Goal: Task Accomplishment & Management: Manage account settings

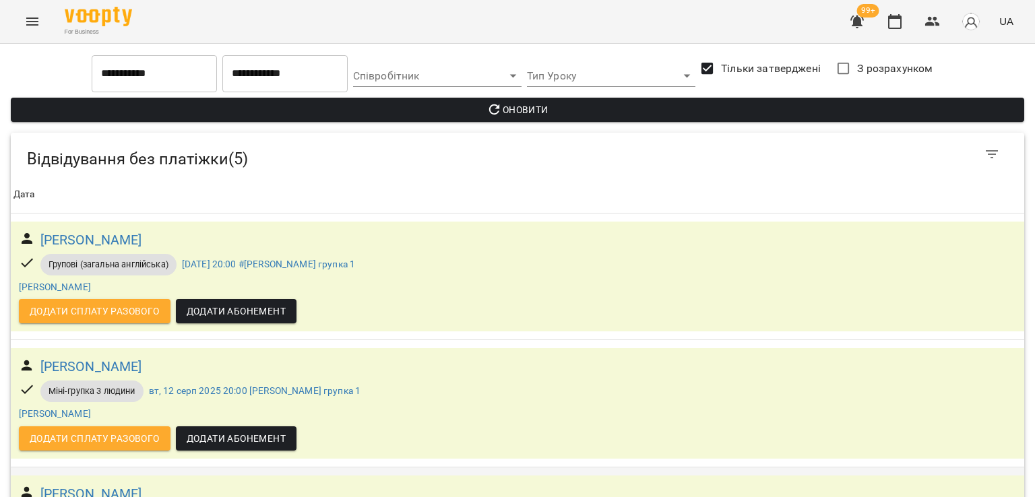
scroll to position [24, 0]
click at [18, 24] on button "Menu" at bounding box center [32, 21] width 32 height 32
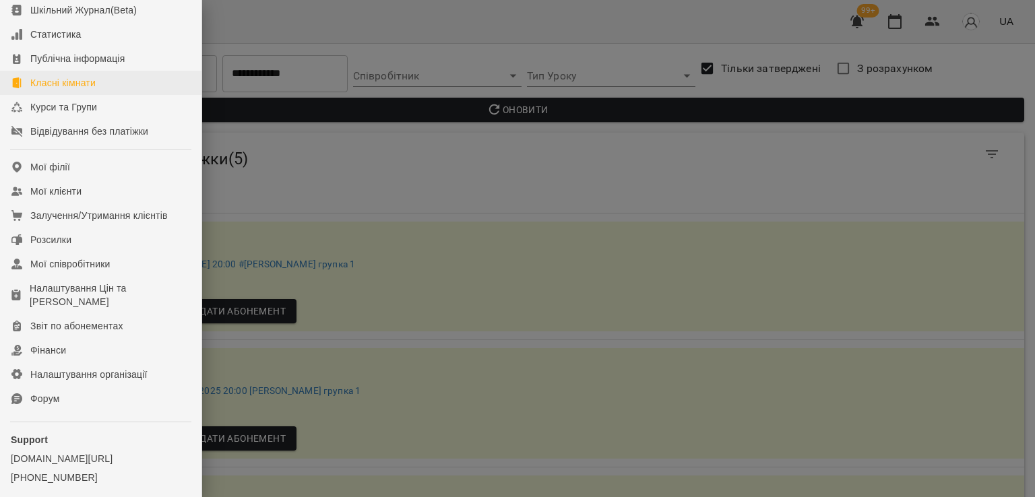
scroll to position [185, 0]
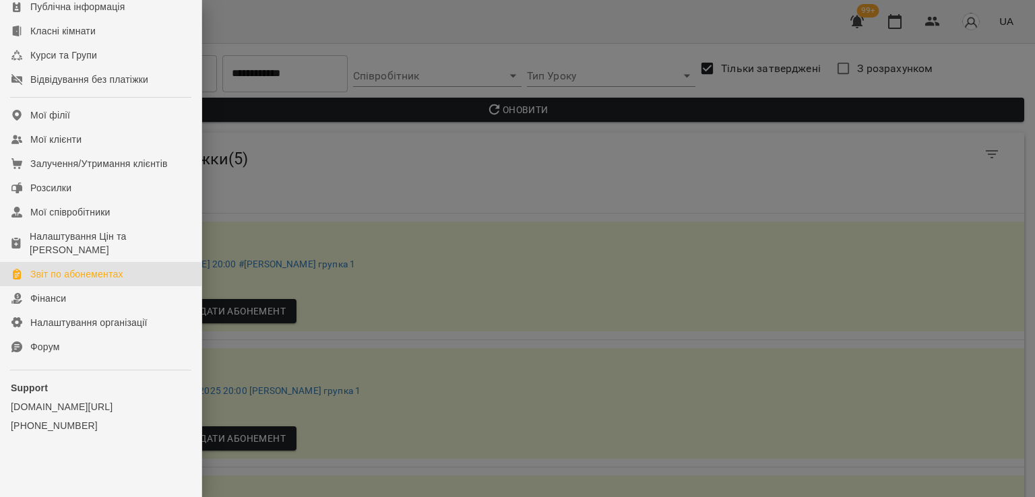
click at [100, 266] on link "Звіт по абонементах" at bounding box center [100, 274] width 201 height 24
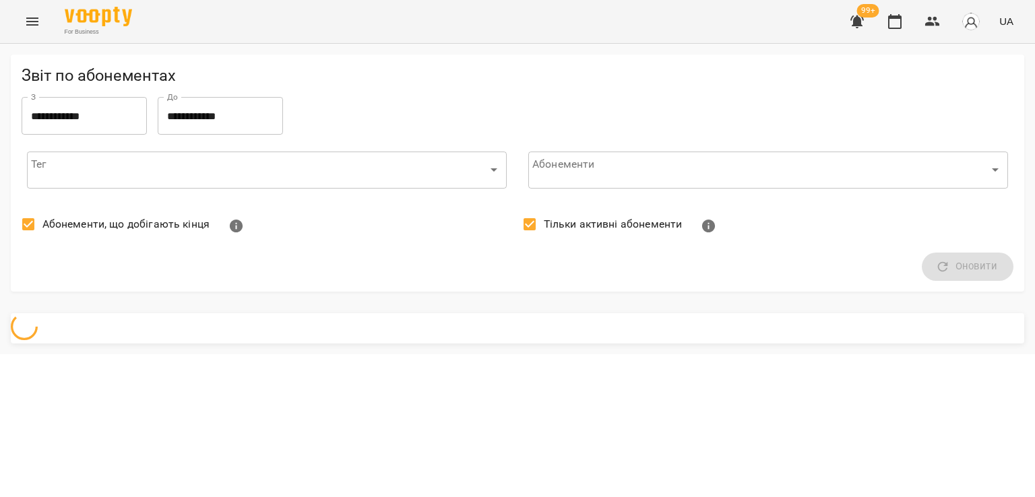
click at [92, 222] on span "Абонементи, що добігають кінця" at bounding box center [125, 224] width 167 height 16
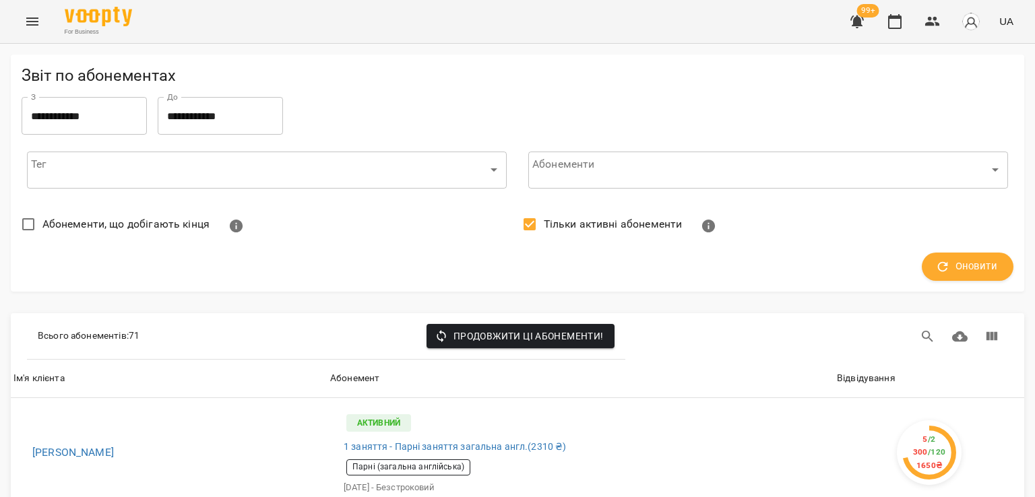
click at [550, 226] on span "Тільки активні абонементи" at bounding box center [613, 224] width 139 height 16
click at [974, 271] on span "Оновити" at bounding box center [967, 267] width 59 height 18
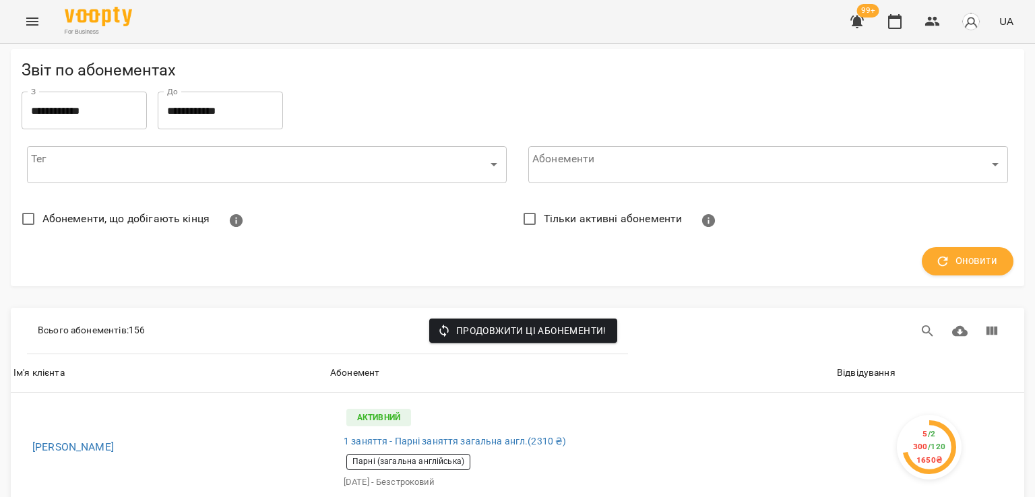
scroll to position [135, 0]
click at [841, 365] on div "Відвідування" at bounding box center [866, 373] width 59 height 16
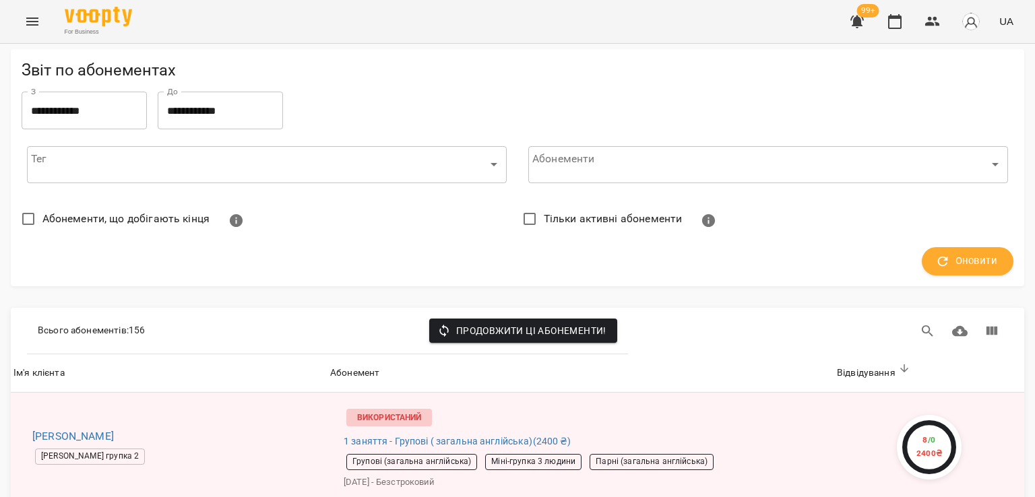
scroll to position [2088, 0]
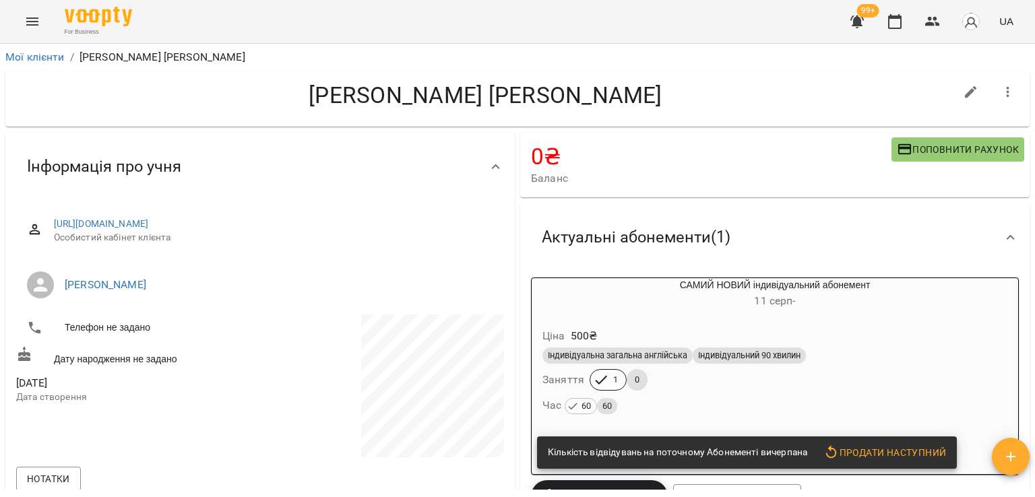
click at [678, 360] on span "Індивідуальна загальна англійська" at bounding box center [617, 356] width 150 height 12
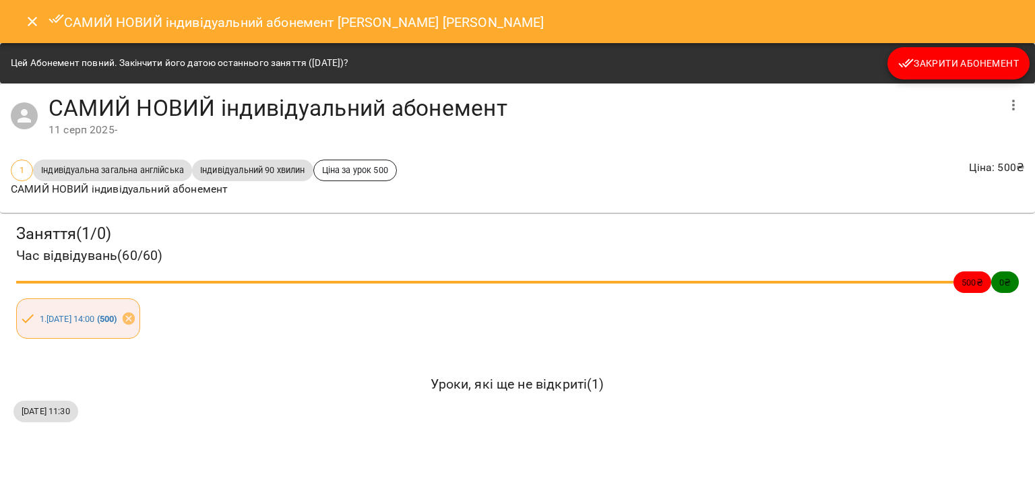
click at [928, 61] on span "Закрити Абонемент" at bounding box center [958, 63] width 121 height 16
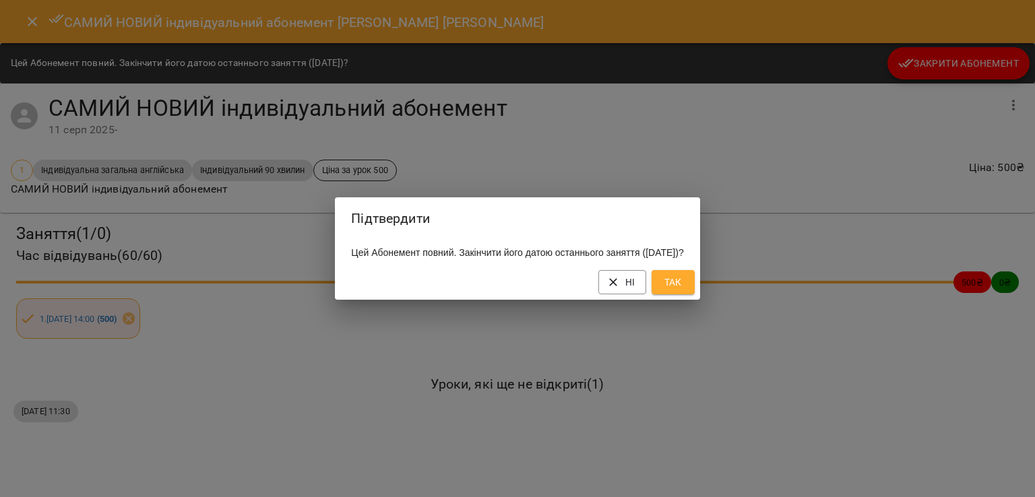
click at [684, 290] on span "Так" at bounding box center [673, 282] width 22 height 16
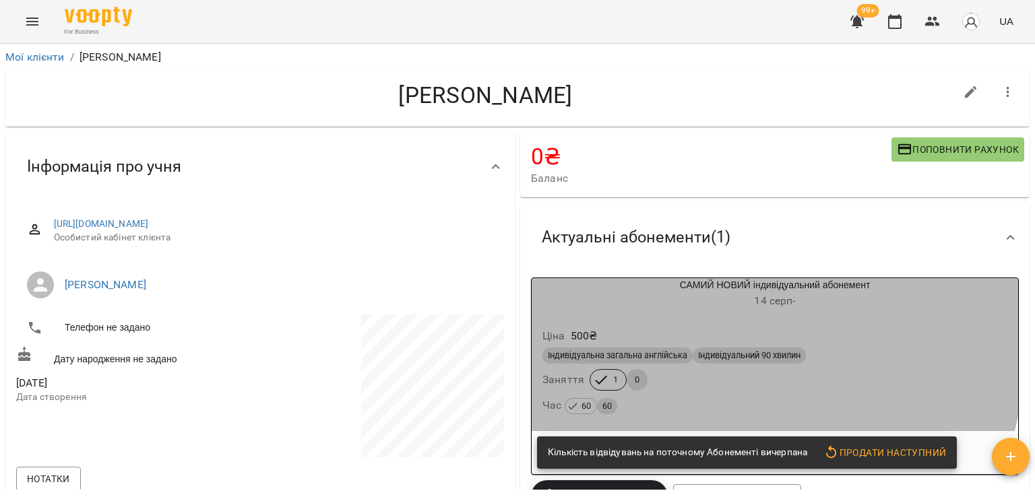
click at [620, 332] on div "Ціна 500 ₴" at bounding box center [775, 336] width 470 height 24
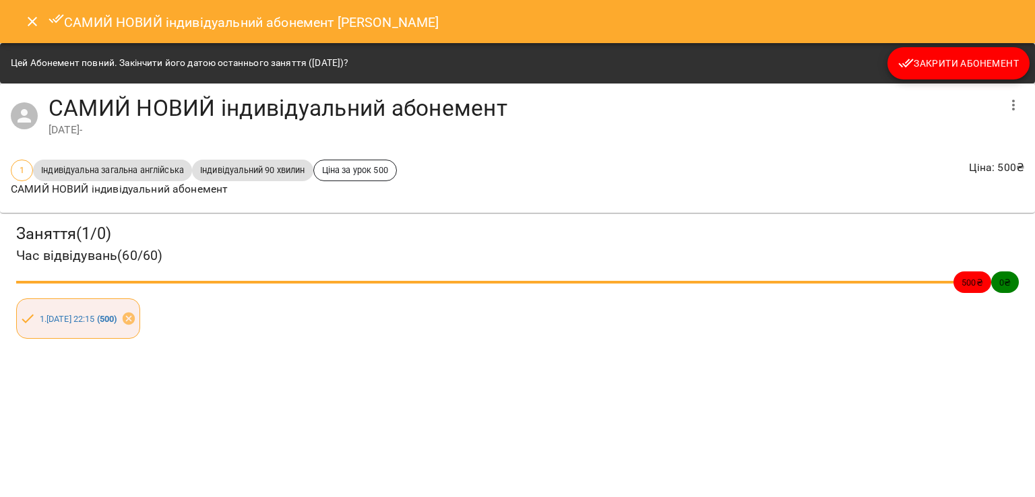
click at [893, 63] on button "Закрити Абонемент" at bounding box center [958, 63] width 142 height 32
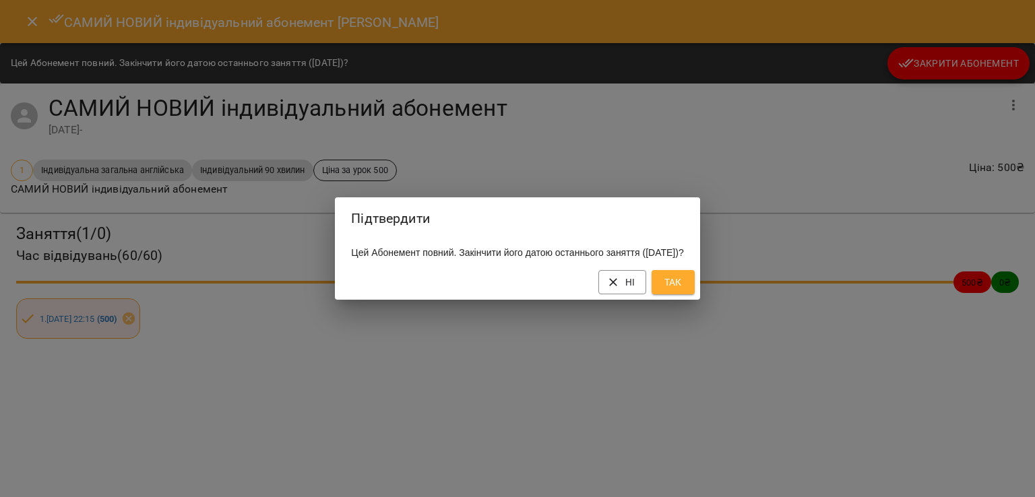
click at [695, 288] on button "Так" at bounding box center [672, 282] width 43 height 24
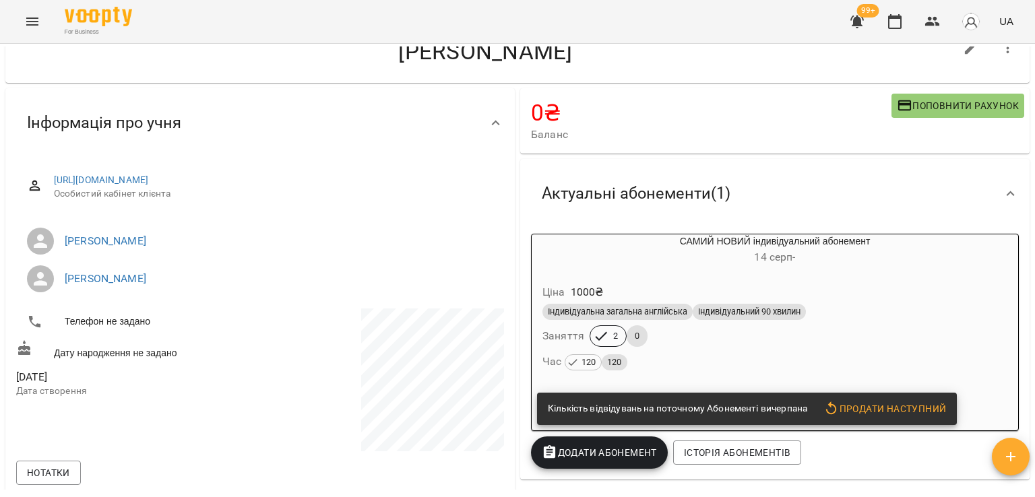
scroll to position [67, 0]
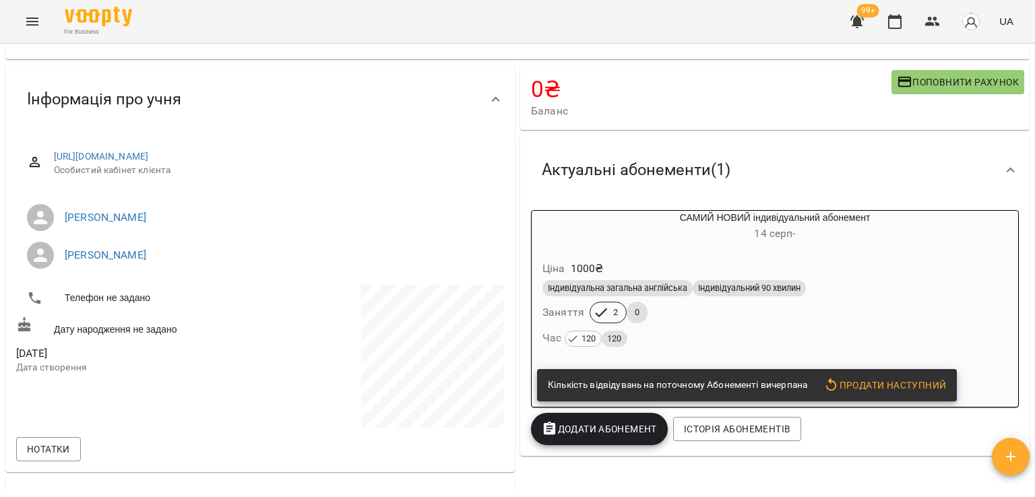
click at [640, 269] on div "Ціна 1000 ₴" at bounding box center [775, 269] width 470 height 24
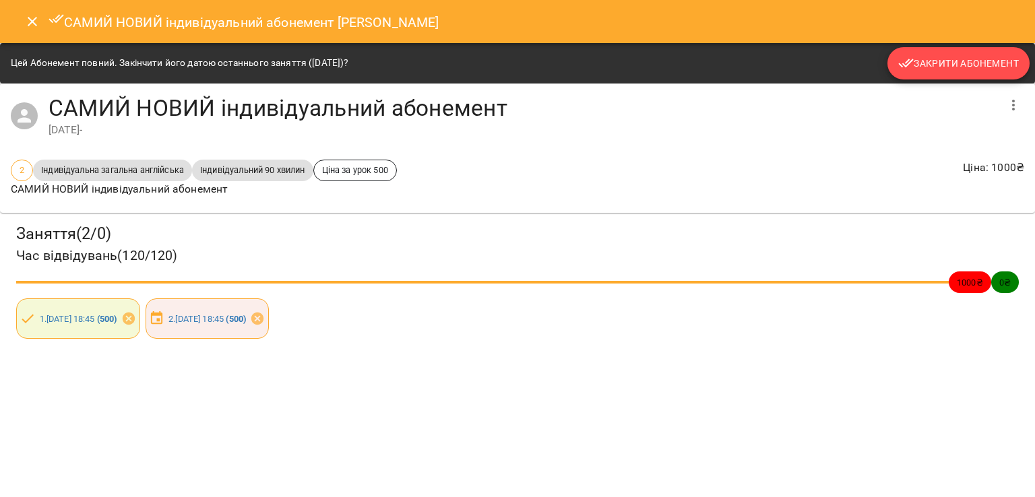
click at [923, 56] on span "Закрити Абонемент" at bounding box center [958, 63] width 121 height 16
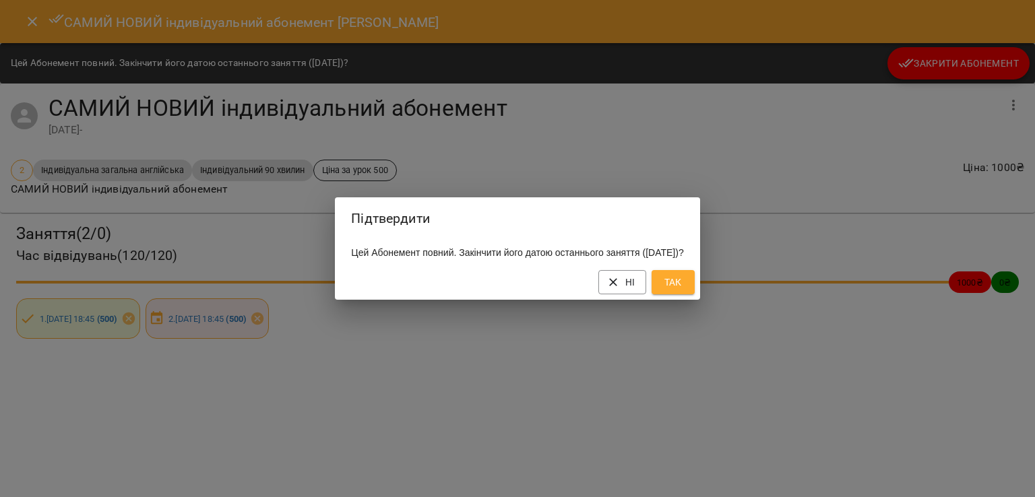
click at [684, 286] on span "Так" at bounding box center [673, 282] width 22 height 16
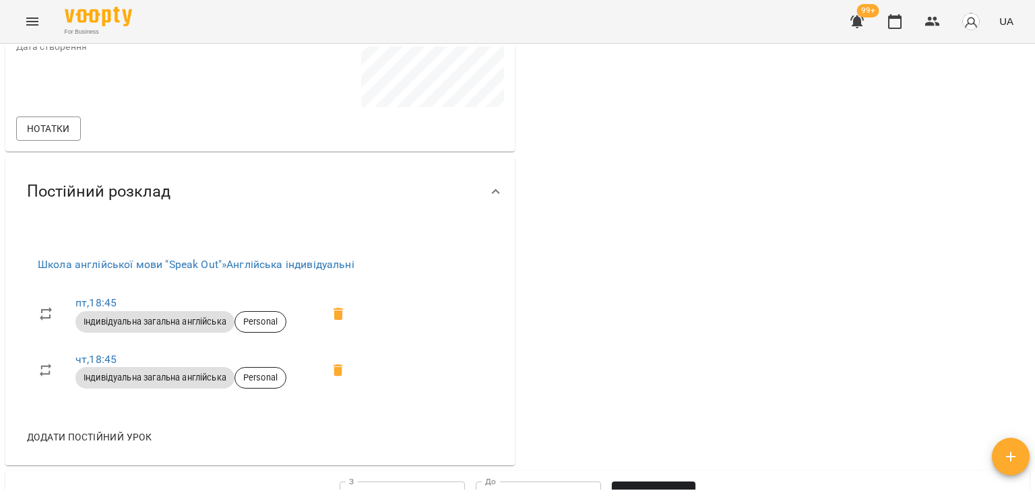
scroll to position [0, 0]
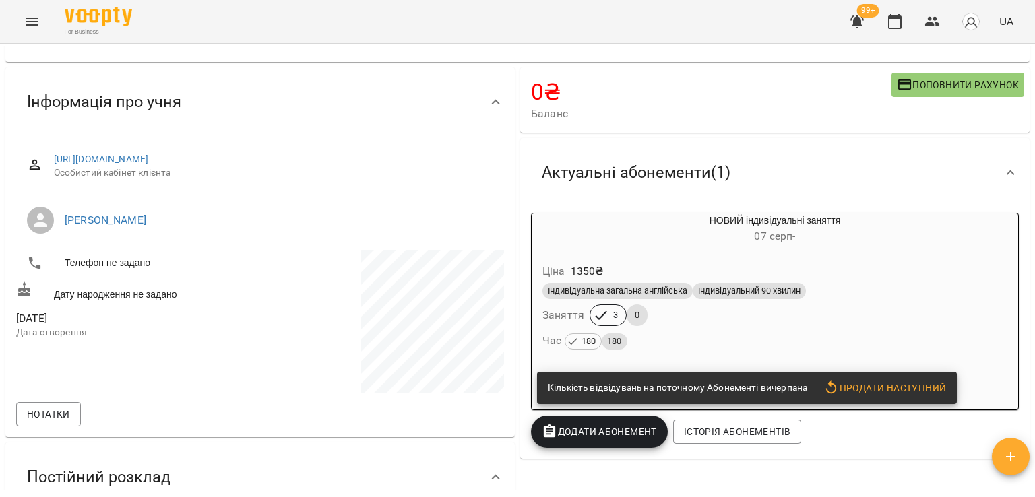
scroll to position [135, 0]
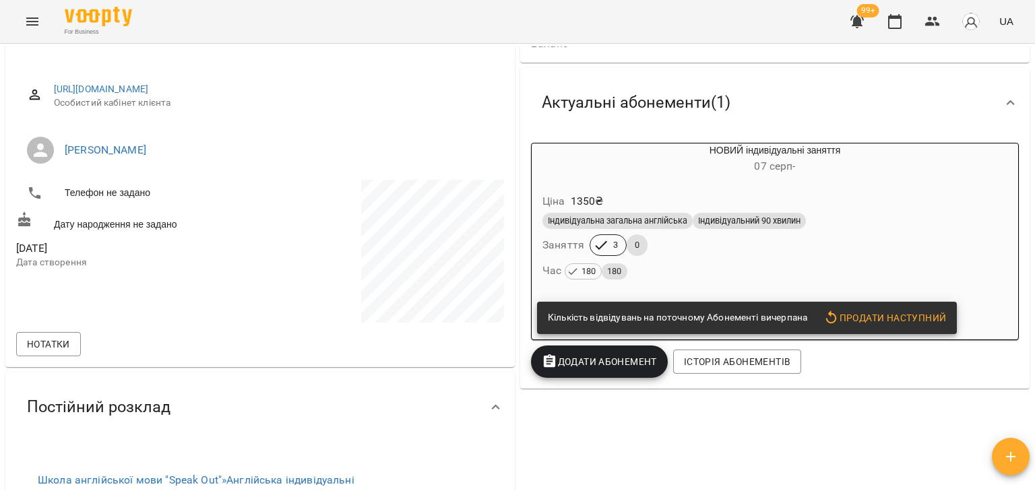
click at [666, 252] on div "Індивідуальна загальна англійська Індивідуальний 90 хвилин Заняття 3 0 Час 180 …" at bounding box center [775, 246] width 470 height 73
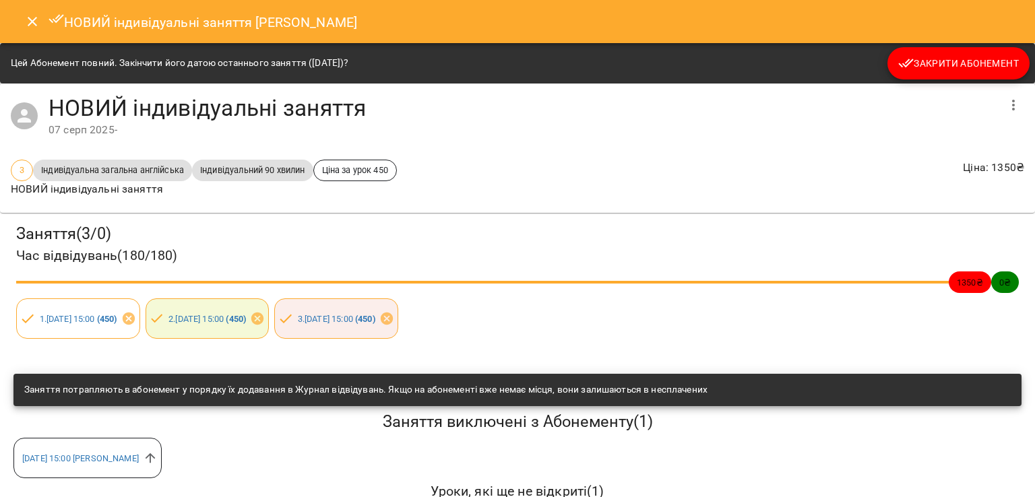
click at [913, 63] on span "Закрити Абонемент" at bounding box center [958, 63] width 121 height 16
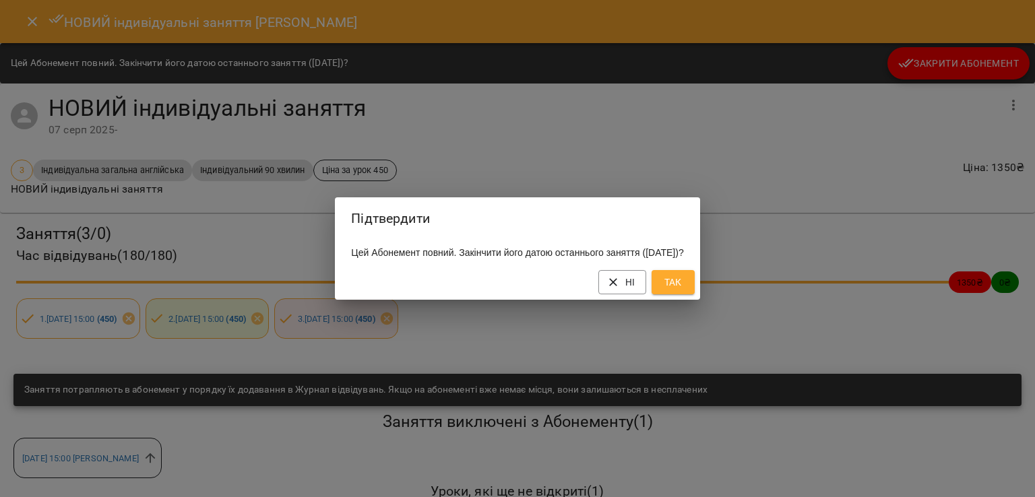
click at [695, 286] on button "Так" at bounding box center [672, 282] width 43 height 24
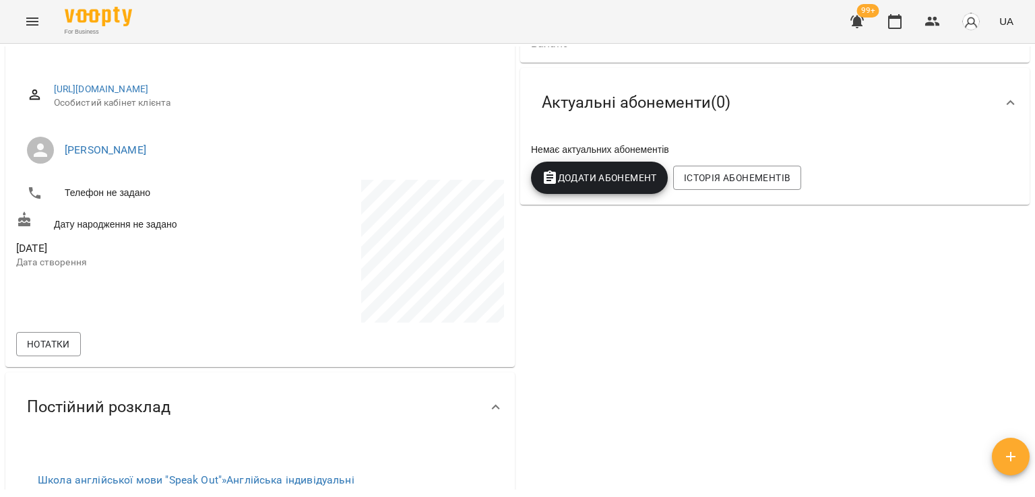
click at [633, 180] on span "Додати Абонемент" at bounding box center [599, 178] width 115 height 16
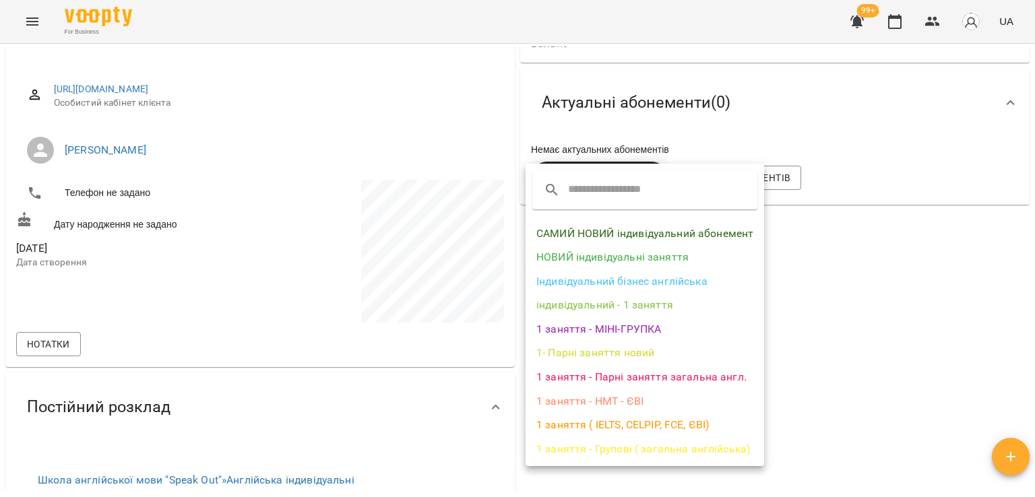
click at [633, 250] on li "НОВИЙ індивідуальні заняття" at bounding box center [644, 257] width 238 height 24
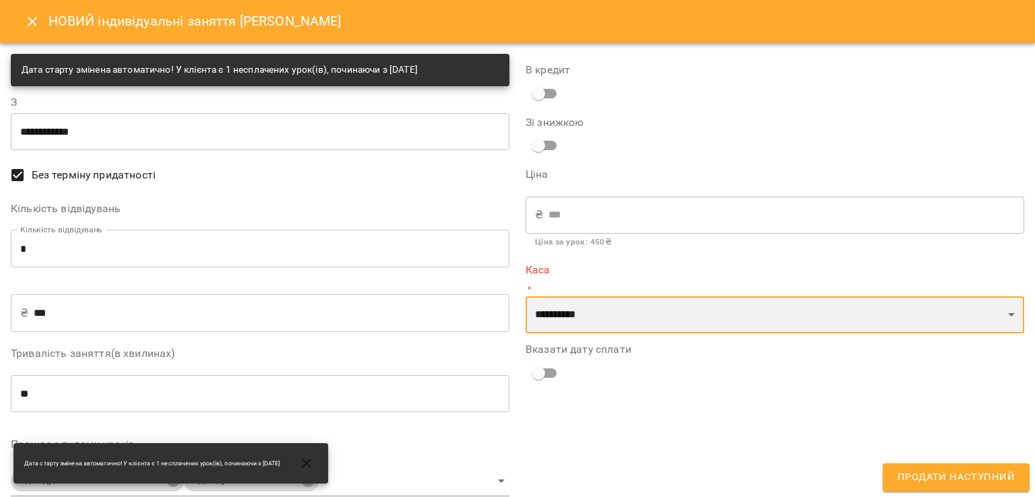
click at [593, 316] on select "**********" at bounding box center [774, 315] width 498 height 38
select select "****"
click at [525, 296] on select "**********" at bounding box center [774, 315] width 498 height 38
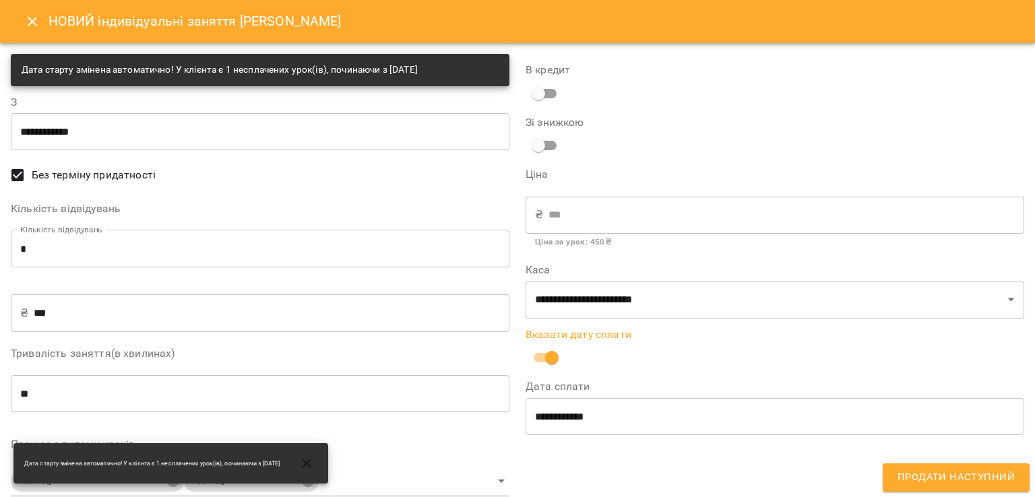
click at [938, 481] on span "Продати наступний" at bounding box center [955, 478] width 117 height 18
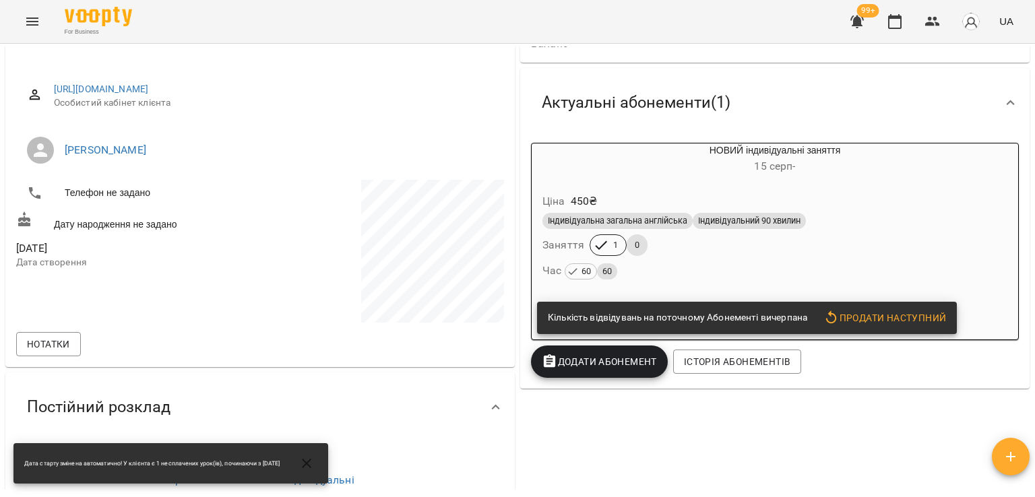
click at [722, 262] on div "Час 60 60" at bounding box center [775, 271] width 470 height 24
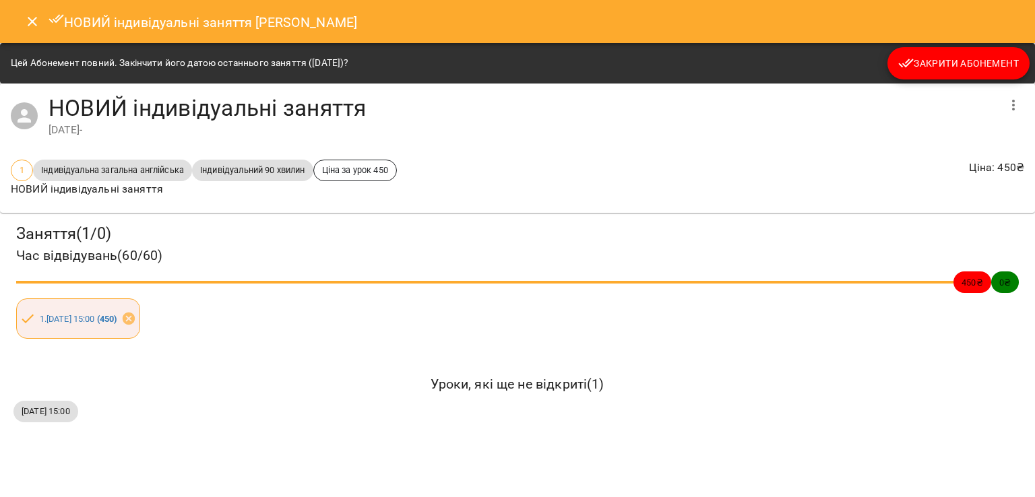
click at [919, 60] on span "Закрити Абонемент" at bounding box center [958, 63] width 121 height 16
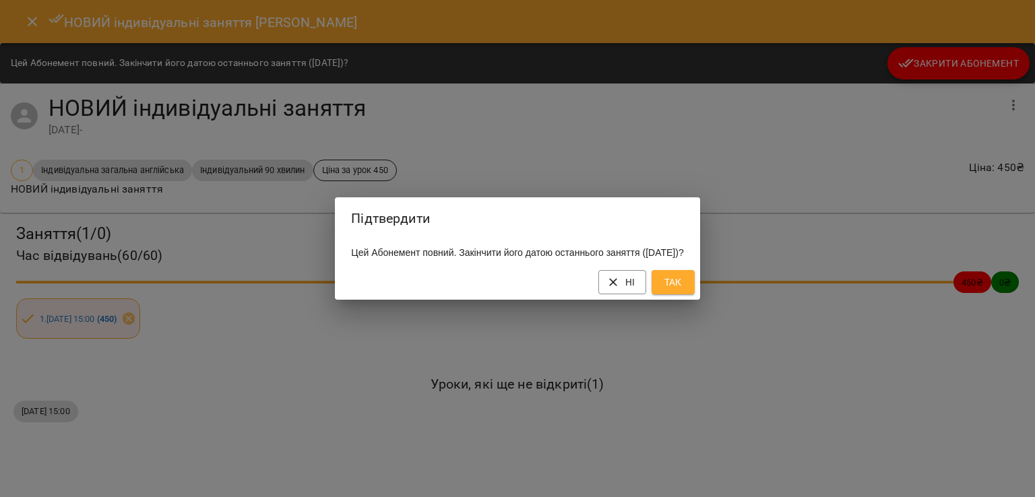
click at [677, 293] on button "Так" at bounding box center [672, 282] width 43 height 24
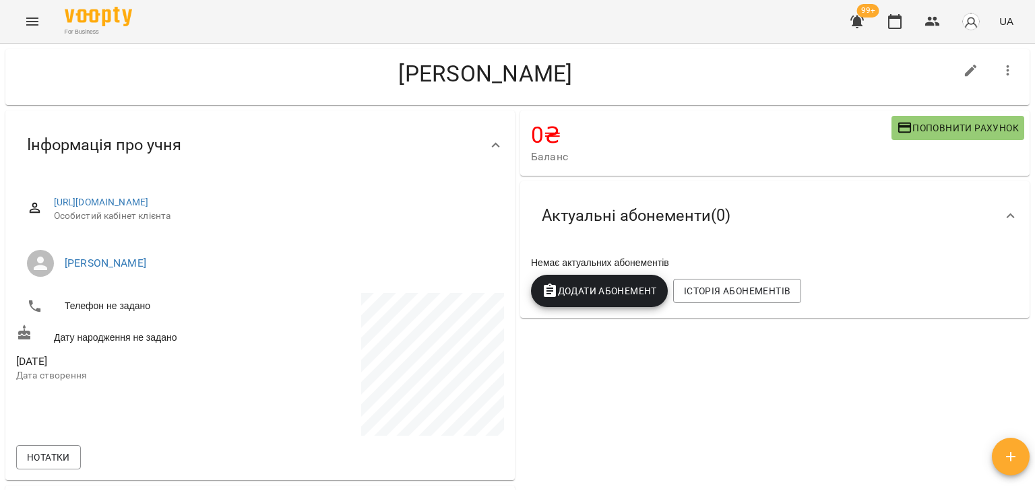
scroll to position [0, 0]
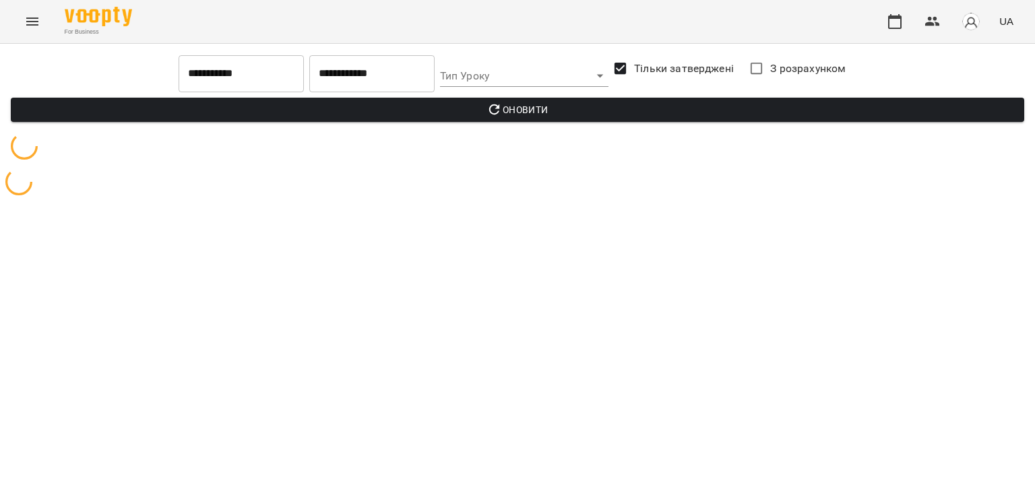
click at [30, 24] on icon "Menu" at bounding box center [32, 22] width 12 height 8
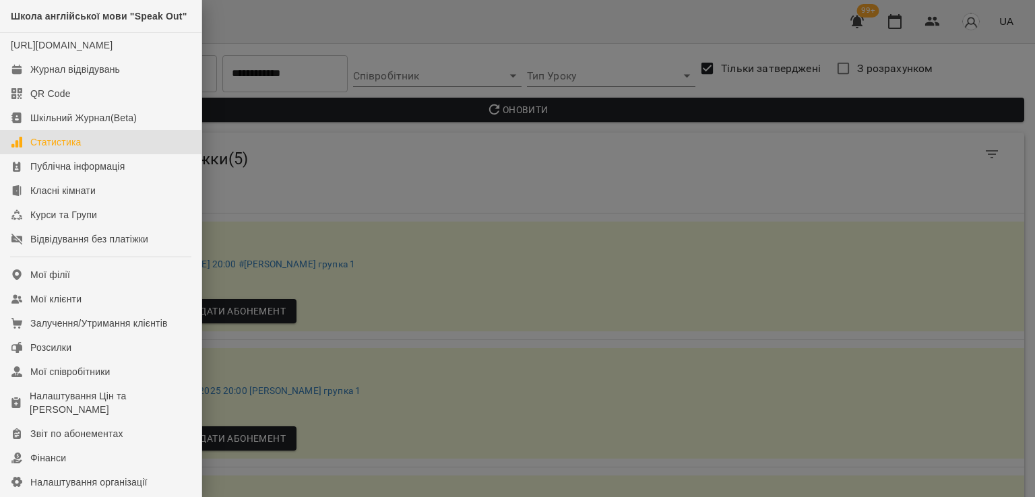
click at [63, 154] on link "Статистика" at bounding box center [100, 142] width 201 height 24
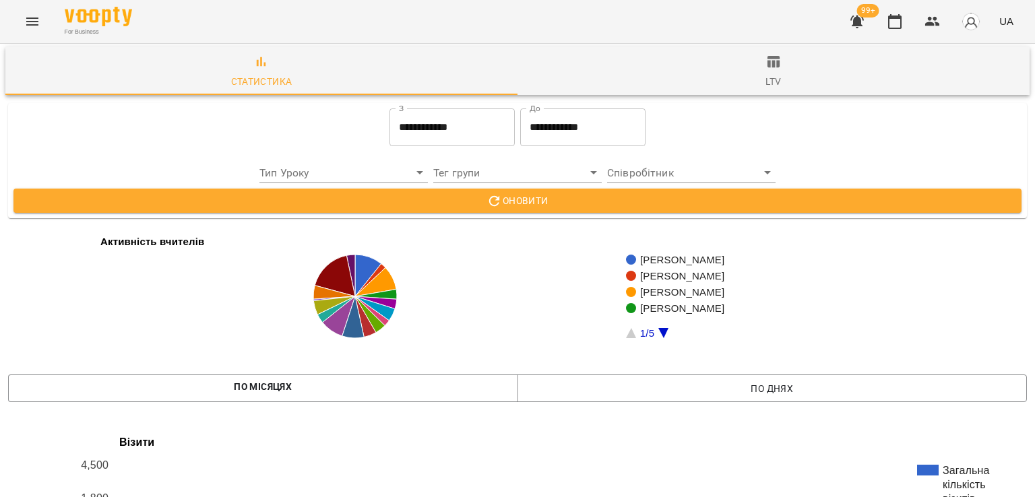
scroll to position [2192, 0]
